Goal: Check status: Check status

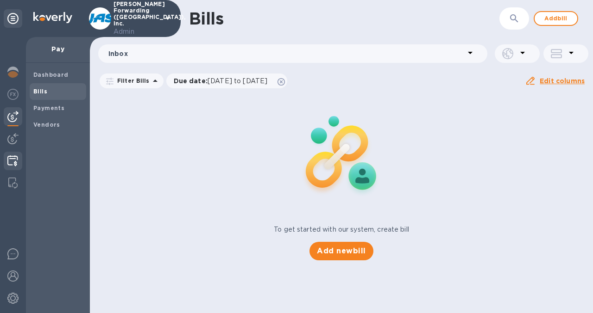
click at [11, 169] on div at bounding box center [13, 162] width 18 height 20
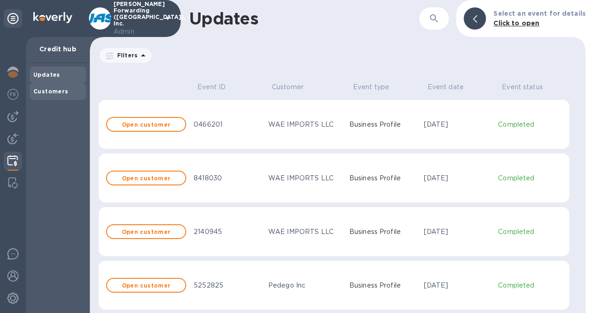
click at [48, 93] on b "Customers" at bounding box center [50, 91] width 35 height 7
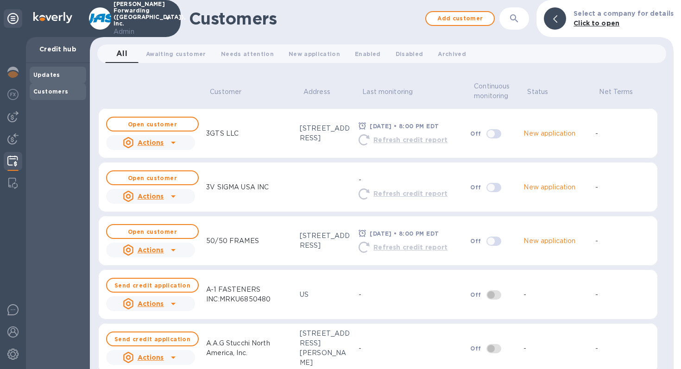
click at [49, 77] on b "Updates" at bounding box center [46, 74] width 27 height 7
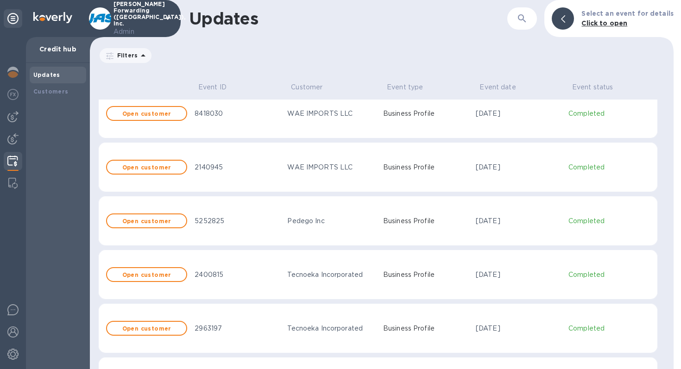
scroll to position [69, 0]
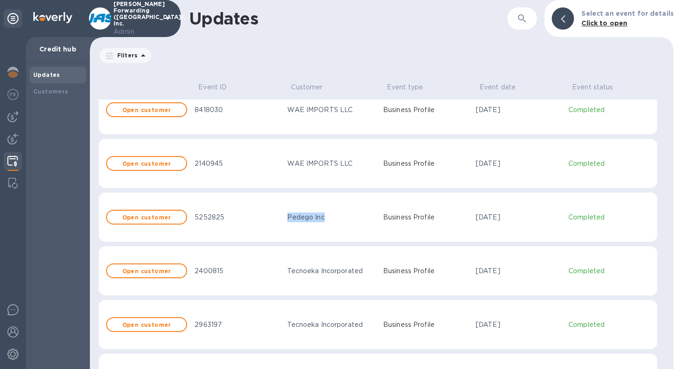
drag, startPoint x: 285, startPoint y: 217, endPoint x: 333, endPoint y: 215, distance: 48.2
click at [333, 216] on td "Pedego Inc" at bounding box center [330, 217] width 95 height 50
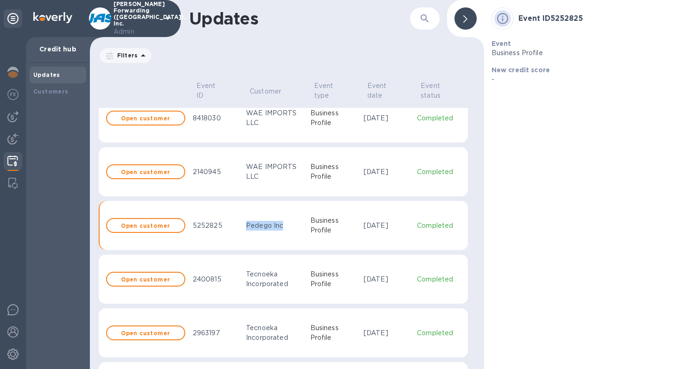
scroll to position [77, 0]
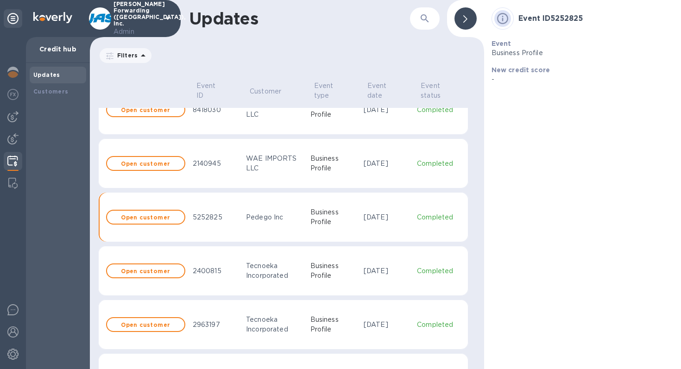
click at [466, 19] on icon at bounding box center [465, 18] width 4 height 7
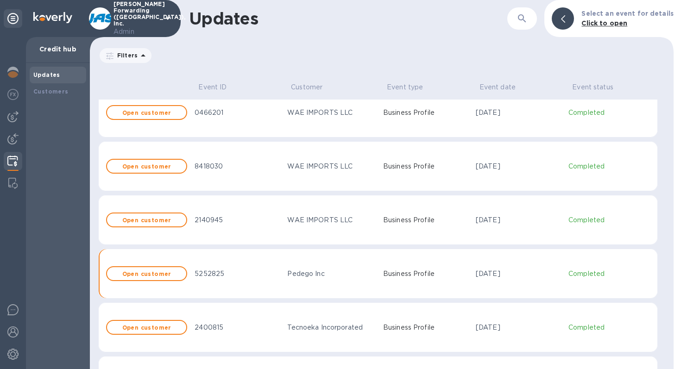
scroll to position [0, 0]
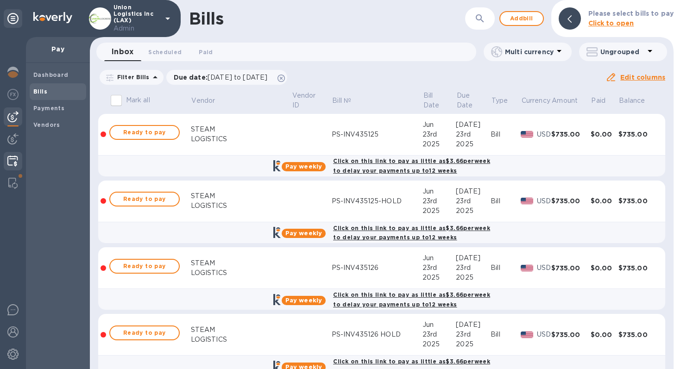
click at [19, 162] on div at bounding box center [13, 162] width 18 height 20
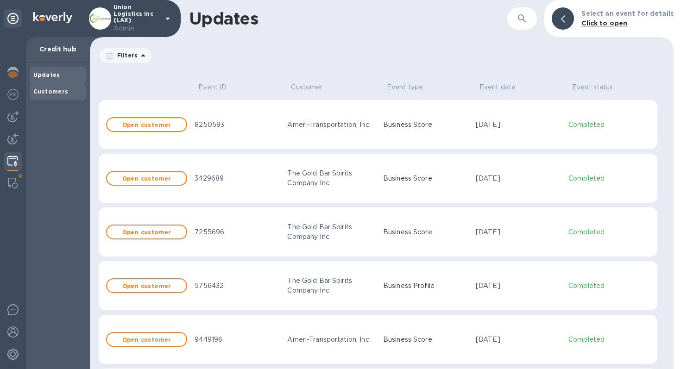
click at [71, 88] on div "Customers" at bounding box center [57, 91] width 49 height 9
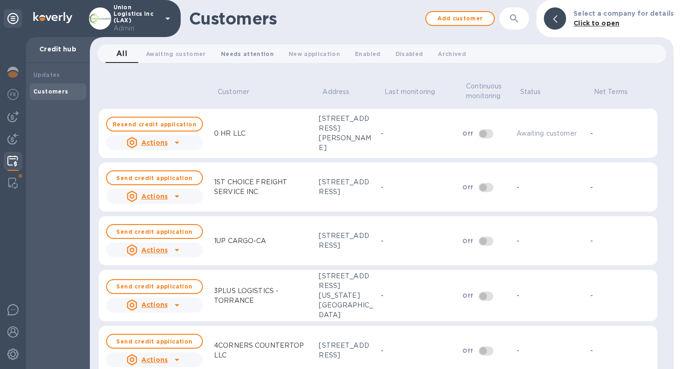
click at [250, 57] on span "Needs attention 0" at bounding box center [247, 54] width 53 height 10
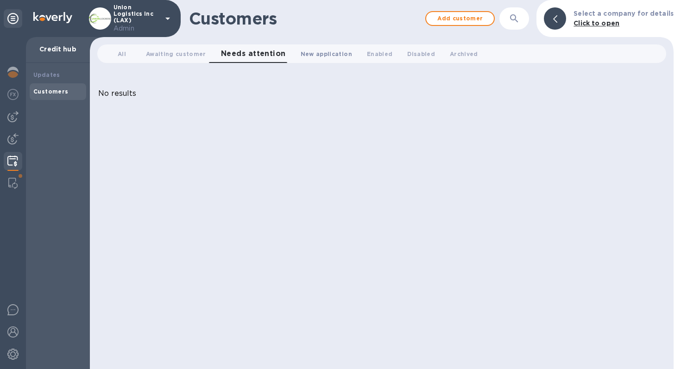
click at [317, 56] on span "New application 0" at bounding box center [325, 54] width 51 height 10
click at [369, 50] on span "Enabled 0" at bounding box center [381, 54] width 25 height 10
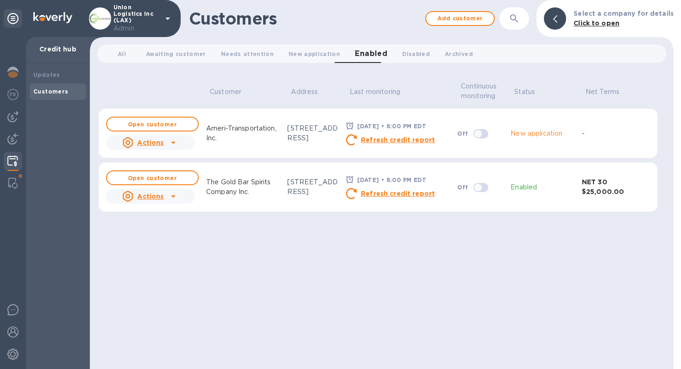
click at [230, 181] on p "The Gold Bar Spirits Company Inc." at bounding box center [243, 186] width 74 height 19
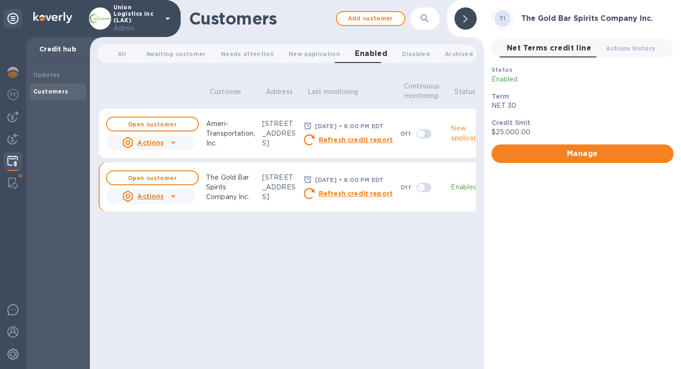
click at [469, 20] on div at bounding box center [465, 18] width 22 height 22
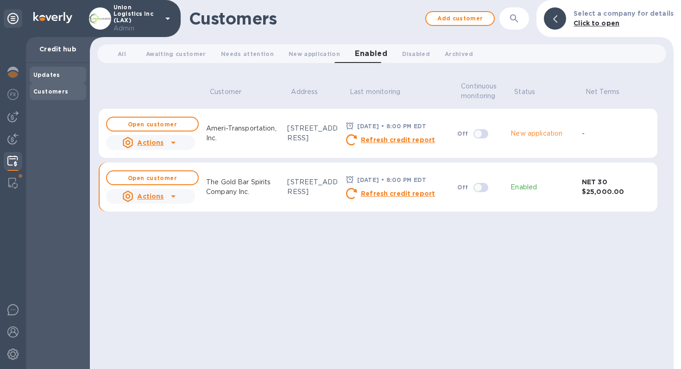
click at [57, 76] on b "Updates" at bounding box center [46, 74] width 27 height 7
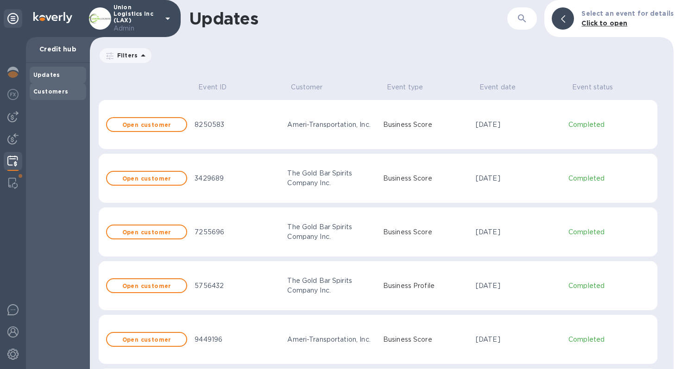
click at [63, 95] on div "Customers" at bounding box center [57, 91] width 49 height 9
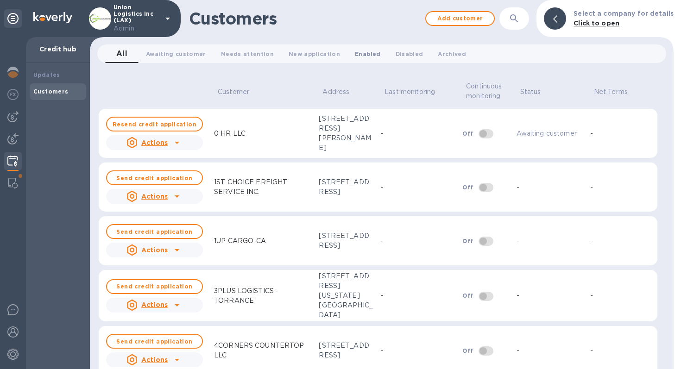
click at [361, 55] on span "Enabled 0" at bounding box center [367, 54] width 25 height 10
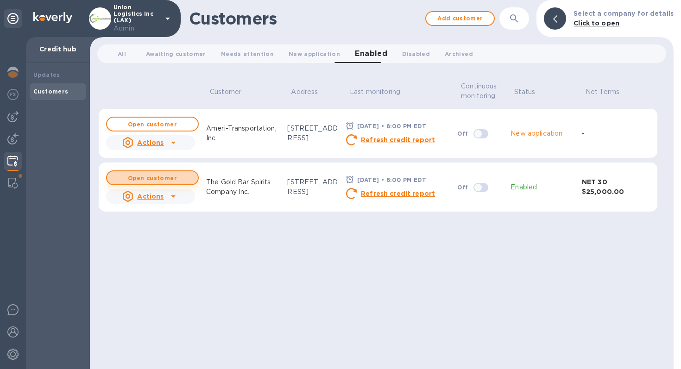
click at [178, 181] on button "Open customer" at bounding box center [152, 177] width 93 height 15
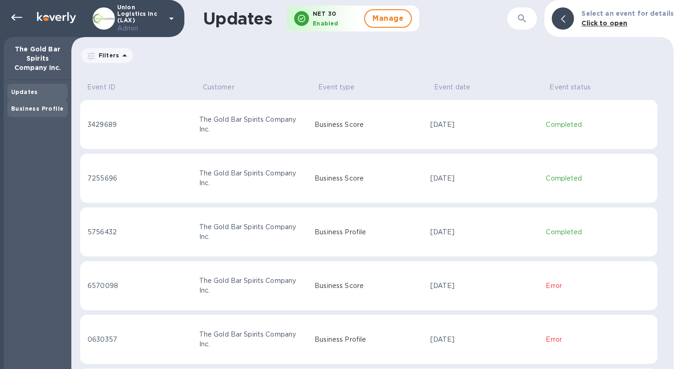
click at [47, 107] on b "Business Profile" at bounding box center [37, 108] width 52 height 7
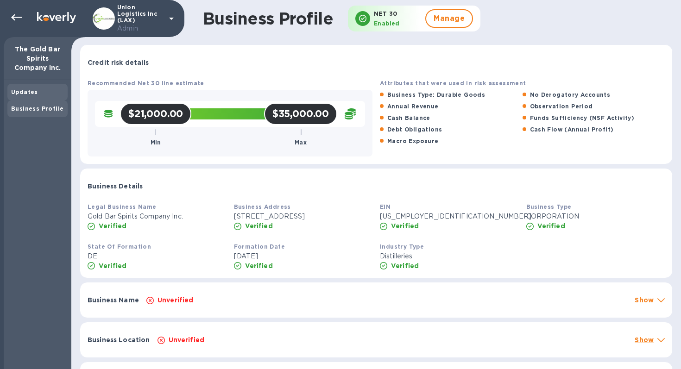
click at [35, 91] on b "Updates" at bounding box center [24, 91] width 27 height 7
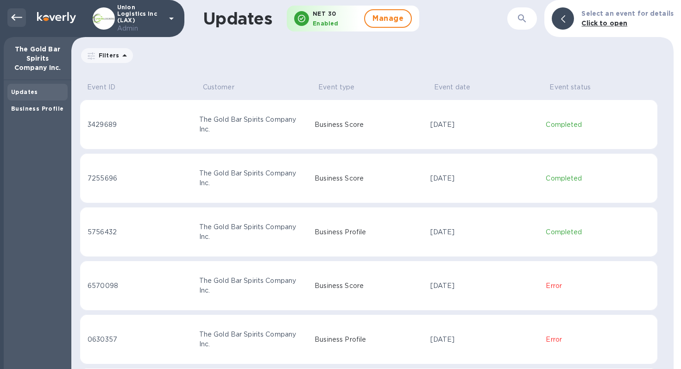
click at [19, 20] on icon at bounding box center [16, 17] width 11 height 11
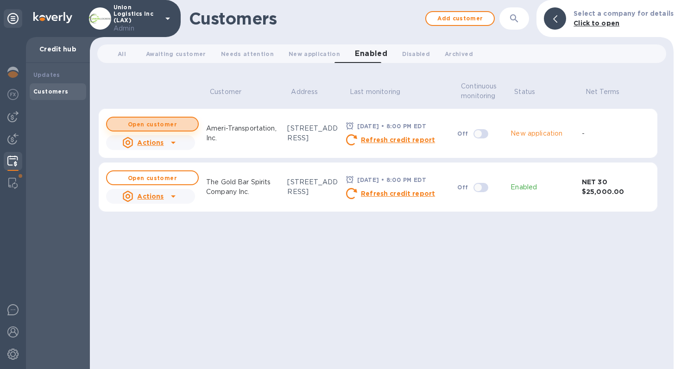
click at [172, 125] on b "Open customer" at bounding box center [152, 124] width 49 height 7
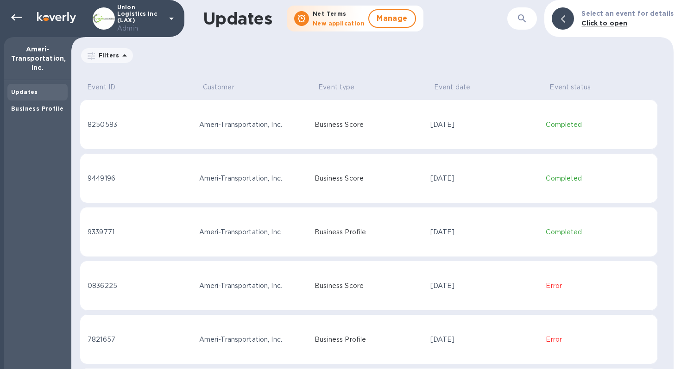
click at [316, 126] on p "Business Score" at bounding box center [368, 125] width 108 height 10
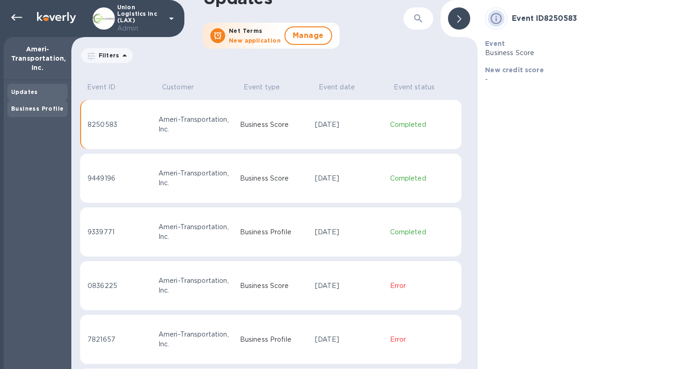
click at [36, 112] on b "Business Profile" at bounding box center [37, 108] width 52 height 7
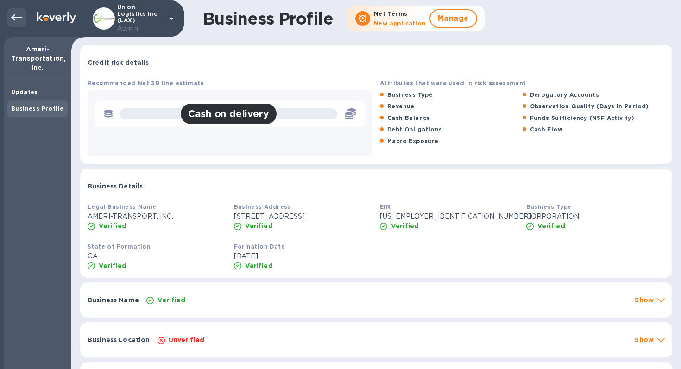
click at [19, 16] on icon at bounding box center [16, 17] width 11 height 11
